Goal: Information Seeking & Learning: Find contact information

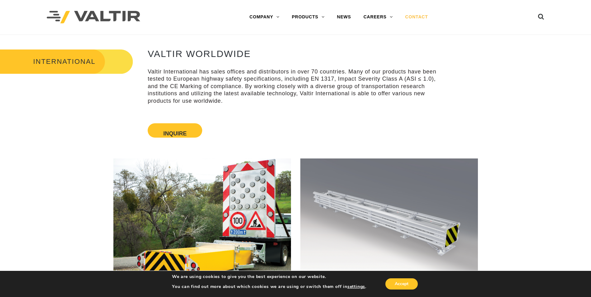
click at [420, 15] on link "CONTACT" at bounding box center [416, 17] width 35 height 12
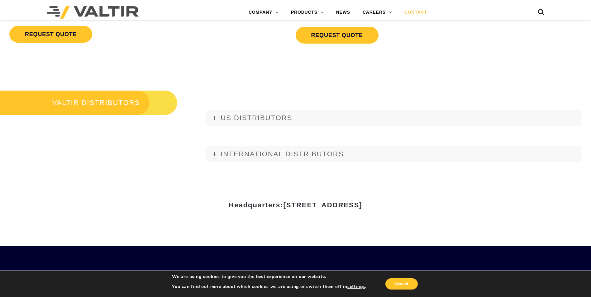
scroll to position [716, 0]
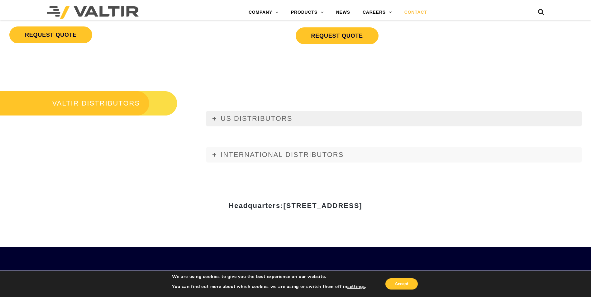
click at [213, 116] on link "US DISTRIBUTORS" at bounding box center [393, 119] width 375 height 16
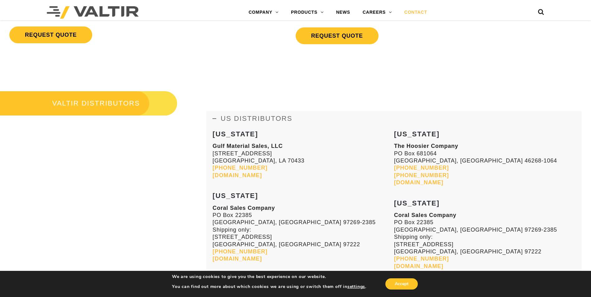
click at [213, 116] on link "US DISTRIBUTORS" at bounding box center [393, 119] width 375 height 16
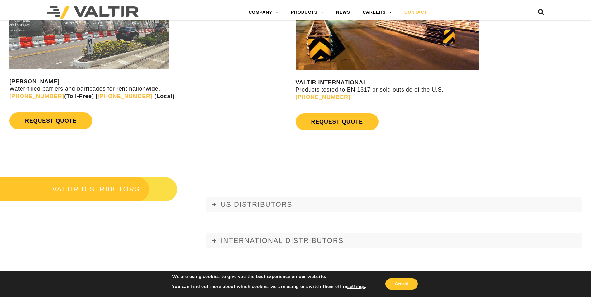
scroll to position [748, 0]
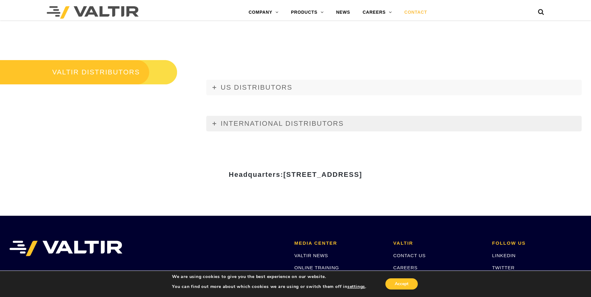
click at [213, 126] on link "INTERNATIONAL DISTRIBUTORS" at bounding box center [393, 124] width 375 height 16
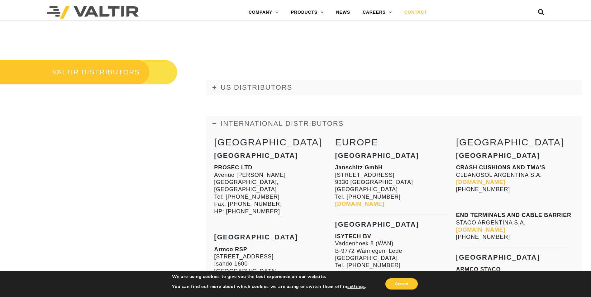
click at [214, 123] on icon at bounding box center [214, 124] width 4 height 4
